Goal: Check status: Check status

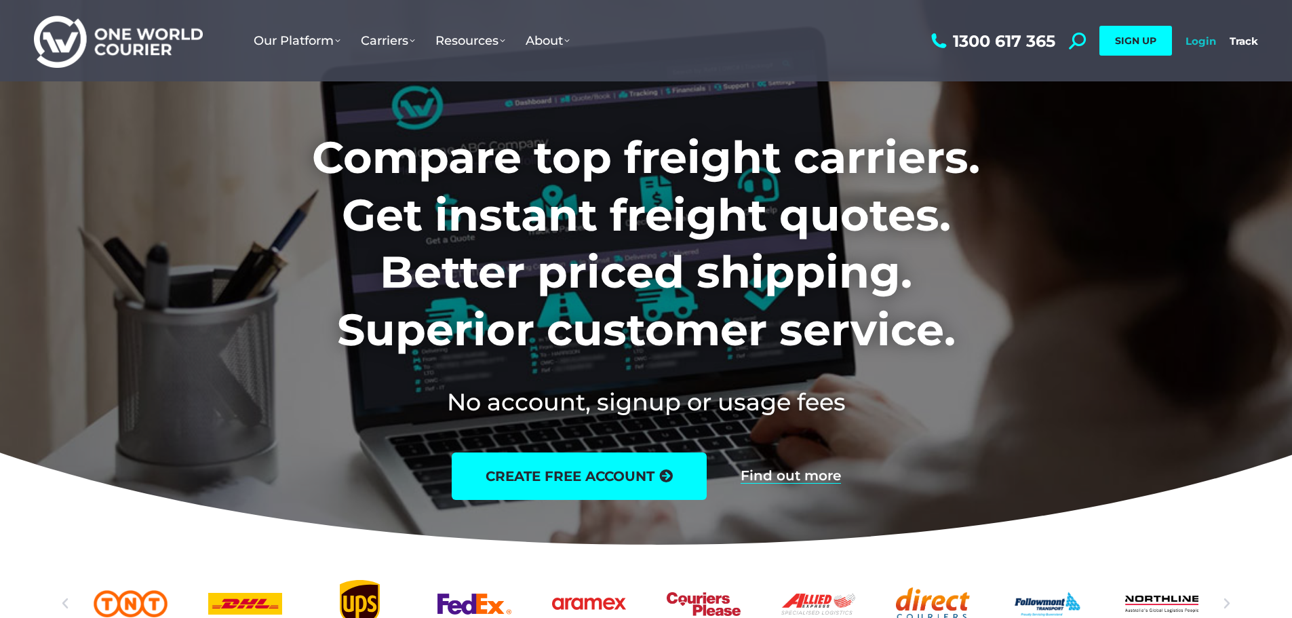
click at [1201, 41] on link "Login" at bounding box center [1200, 41] width 31 height 13
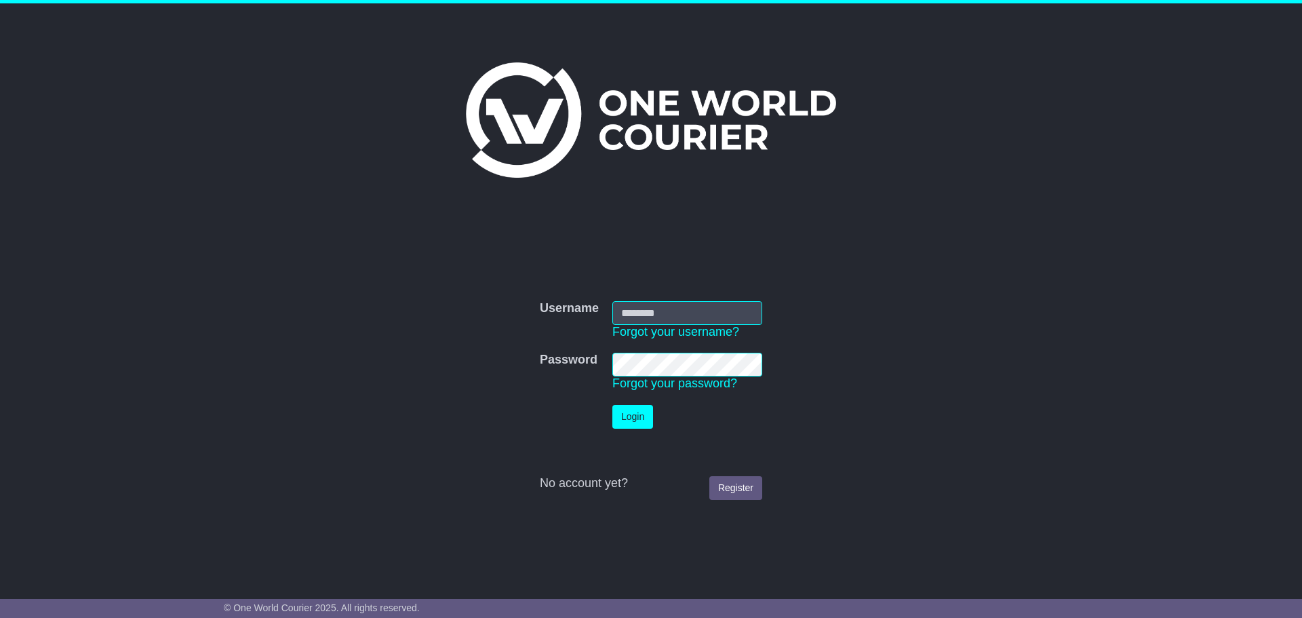
type input "**********"
click at [647, 420] on button "Login" at bounding box center [632, 417] width 41 height 24
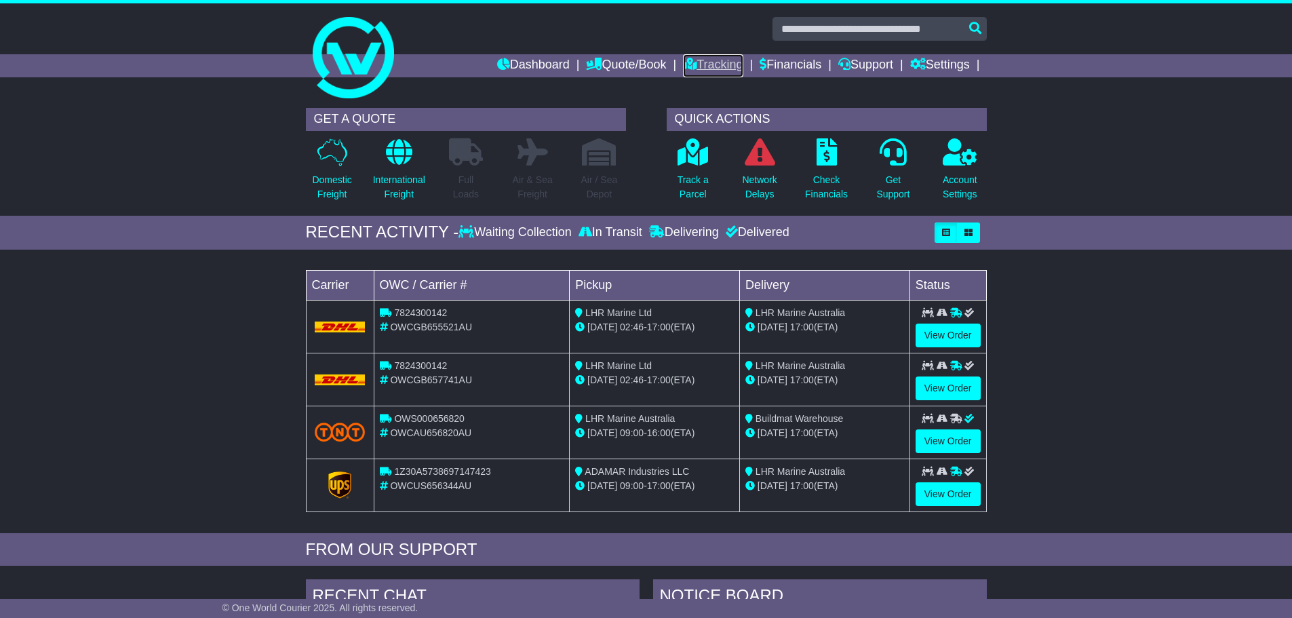
click at [717, 64] on link "Tracking" at bounding box center [713, 65] width 60 height 23
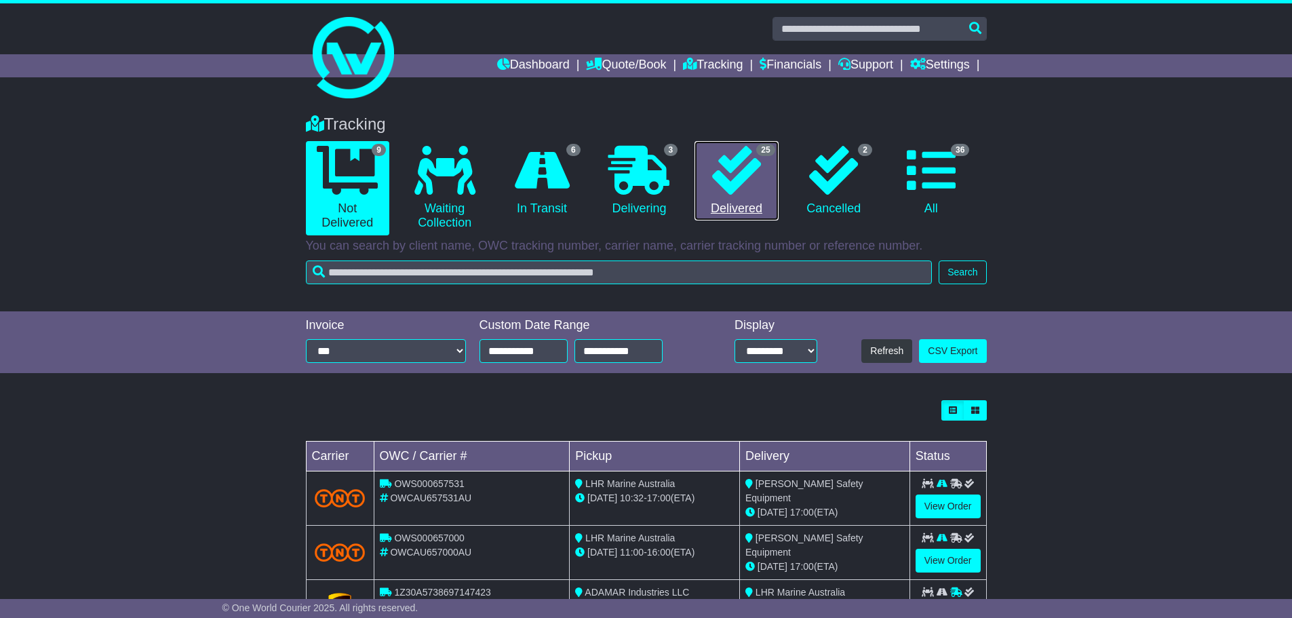
click at [732, 206] on link "25 Delivered" at bounding box center [735, 181] width 83 height 80
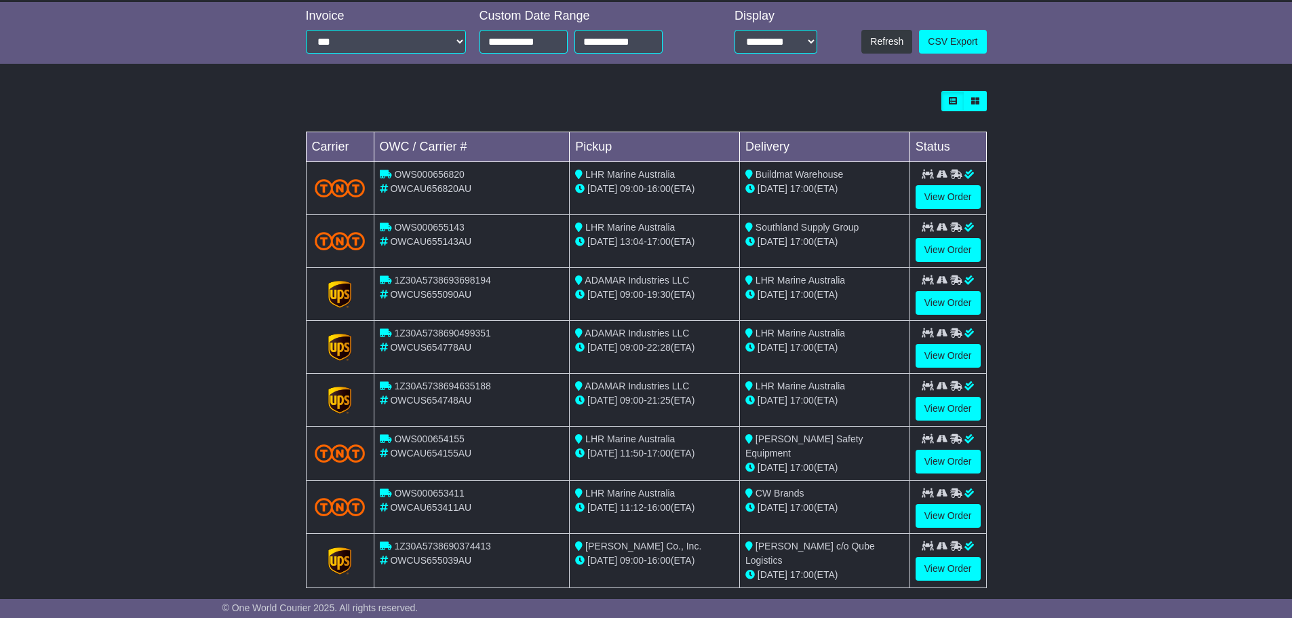
scroll to position [339, 0]
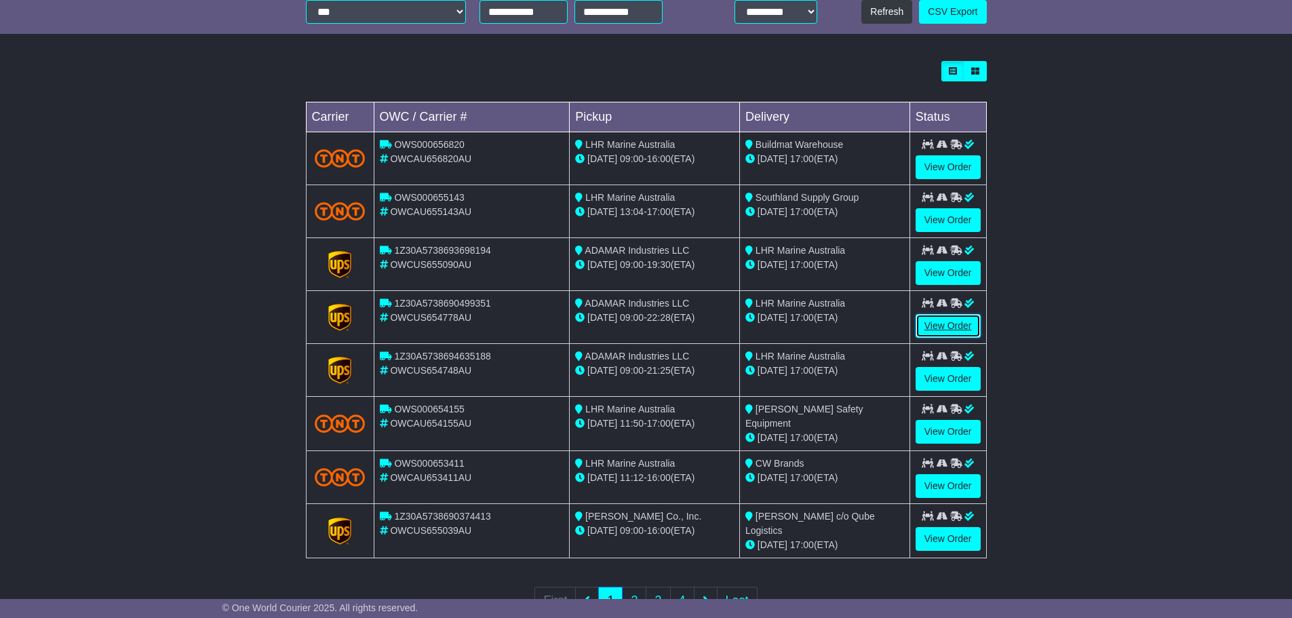
click at [958, 325] on link "View Order" at bounding box center [947, 326] width 65 height 24
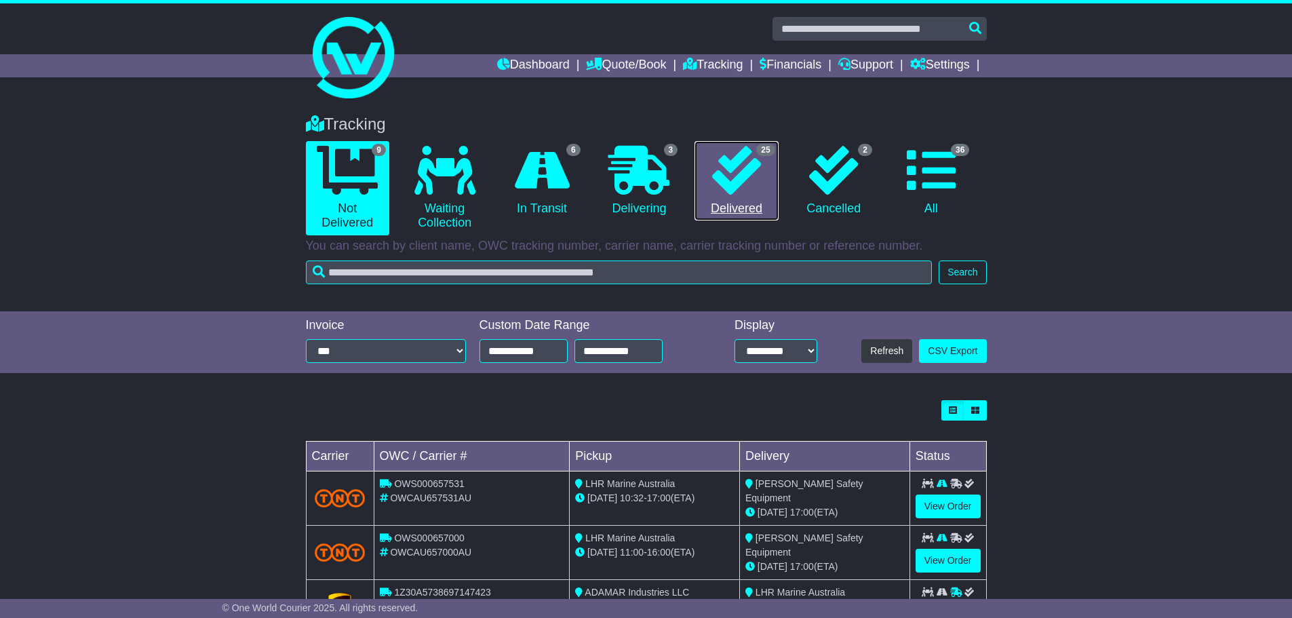
click at [744, 207] on link "25 Delivered" at bounding box center [735, 181] width 83 height 80
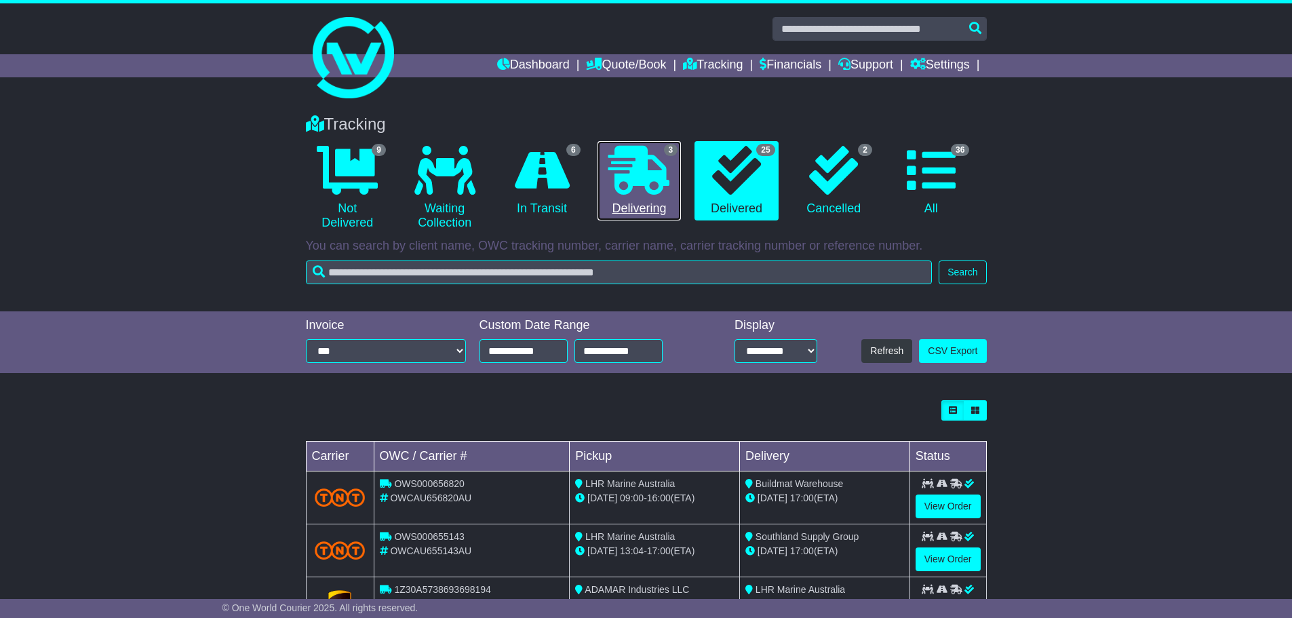
click at [647, 209] on link "3 Delivering" at bounding box center [638, 181] width 83 height 80
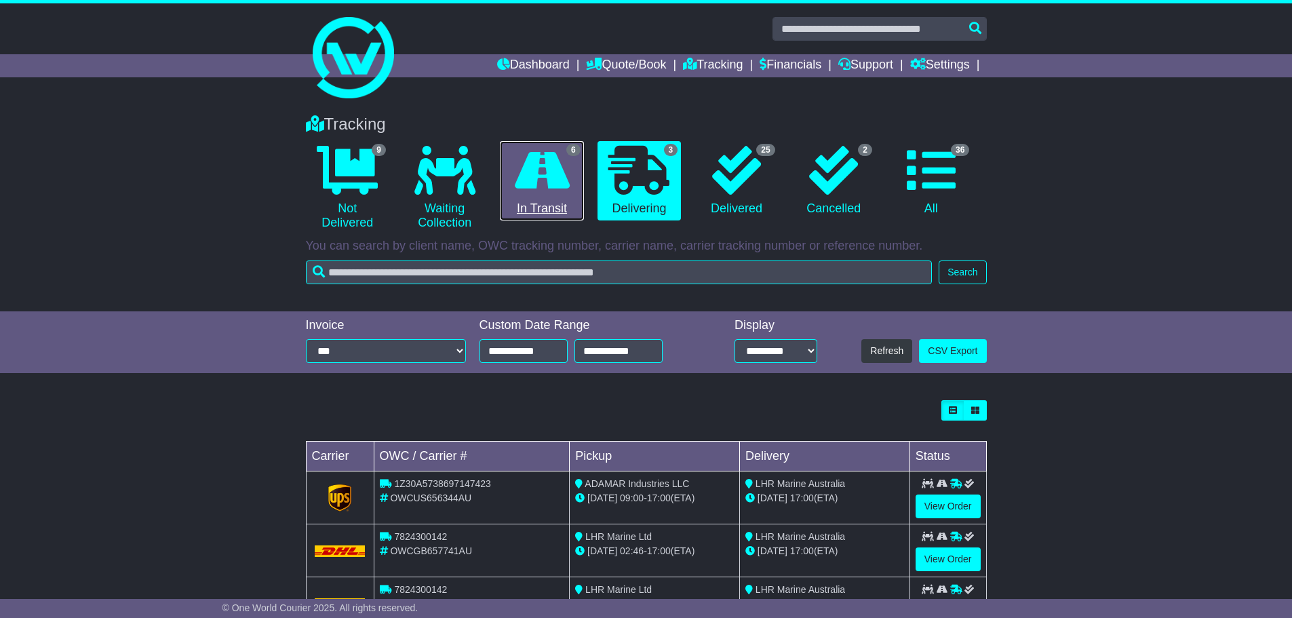
click at [543, 201] on link "6 In Transit" at bounding box center [541, 181] width 83 height 80
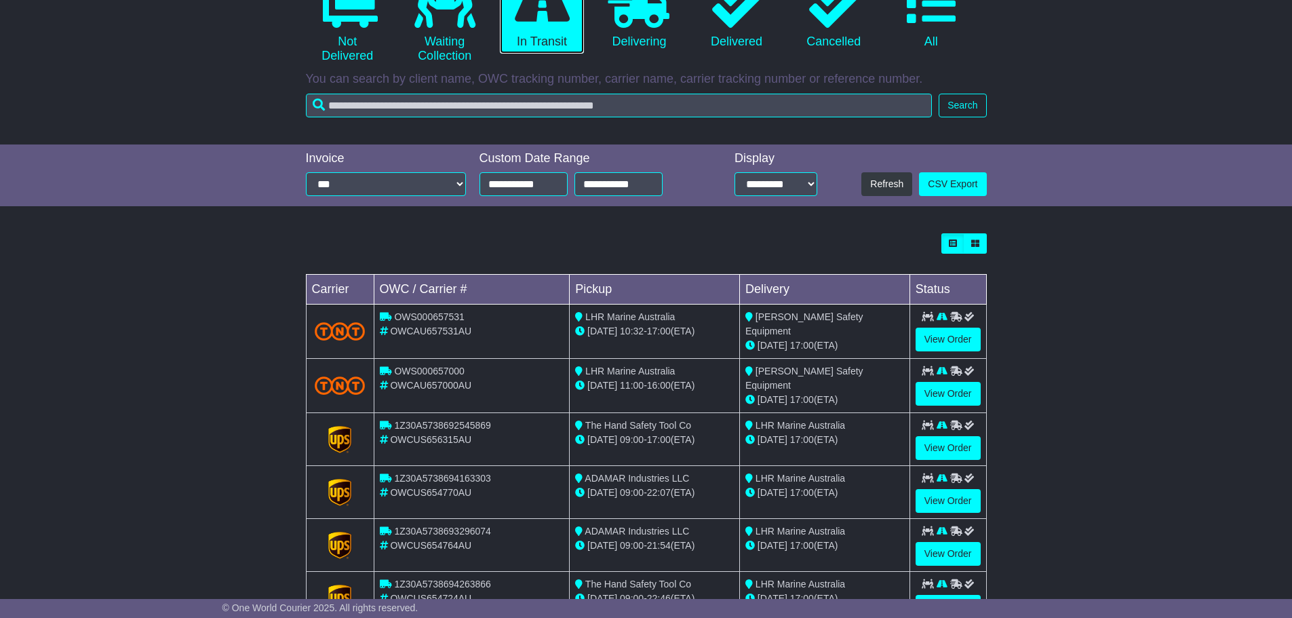
scroll to position [203, 0]
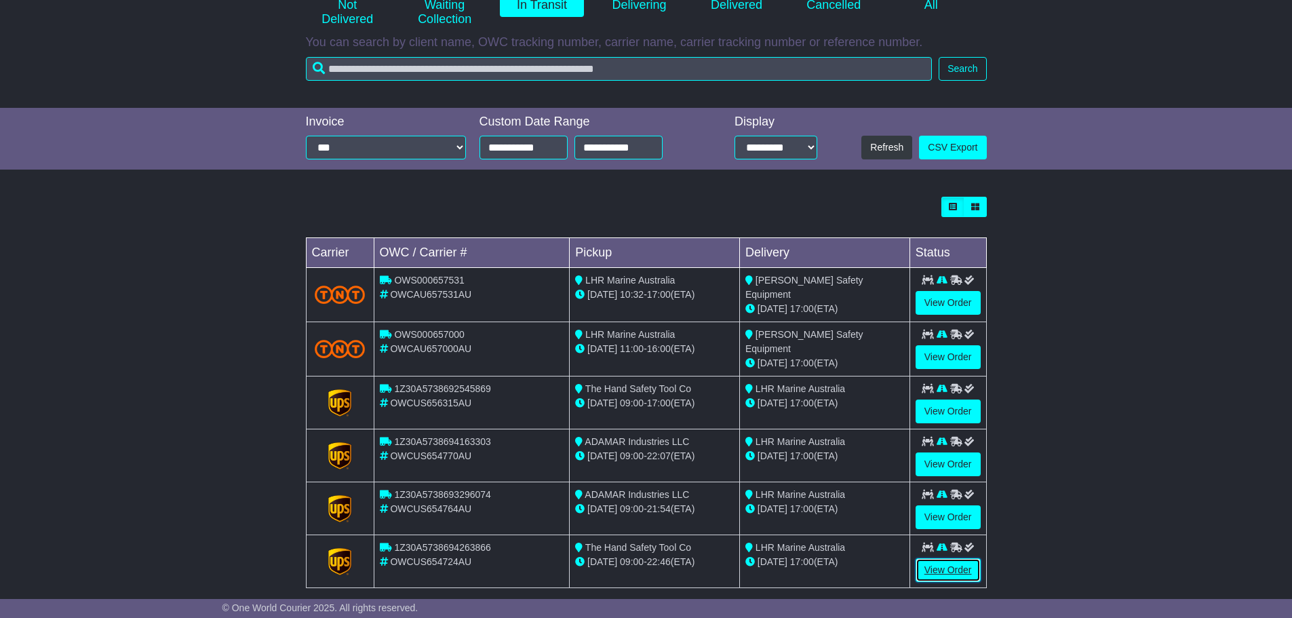
click at [934, 565] on link "View Order" at bounding box center [947, 570] width 65 height 24
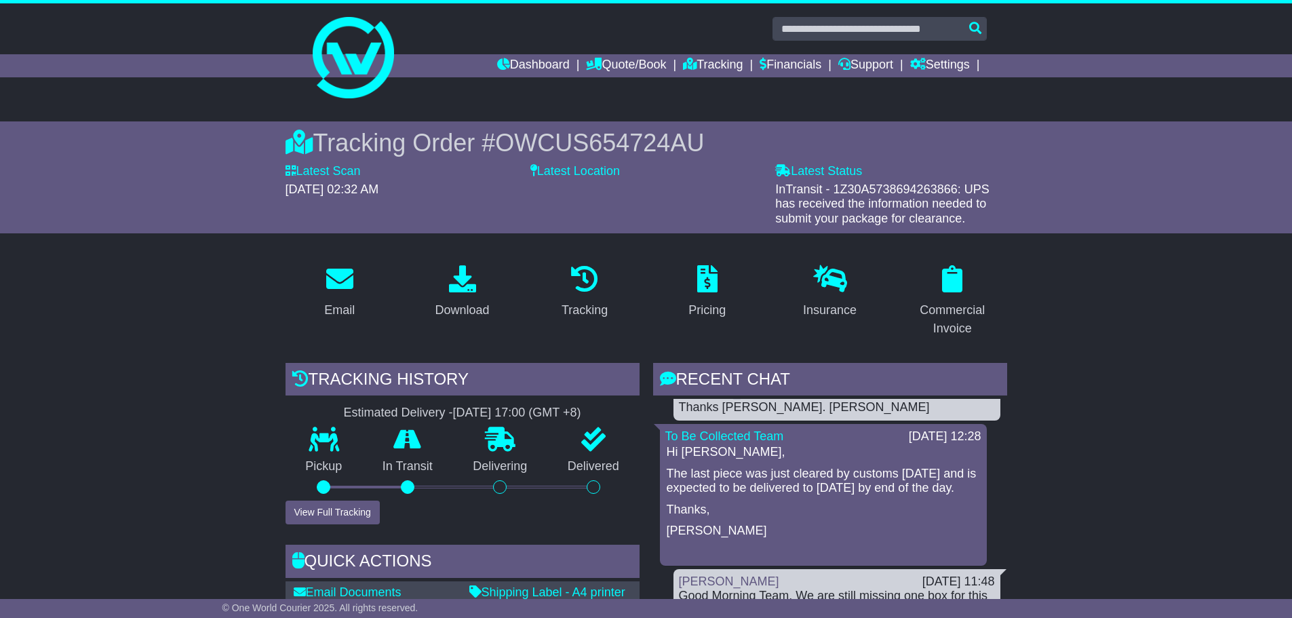
scroll to position [136, 0]
